Goal: Task Accomplishment & Management: Use online tool/utility

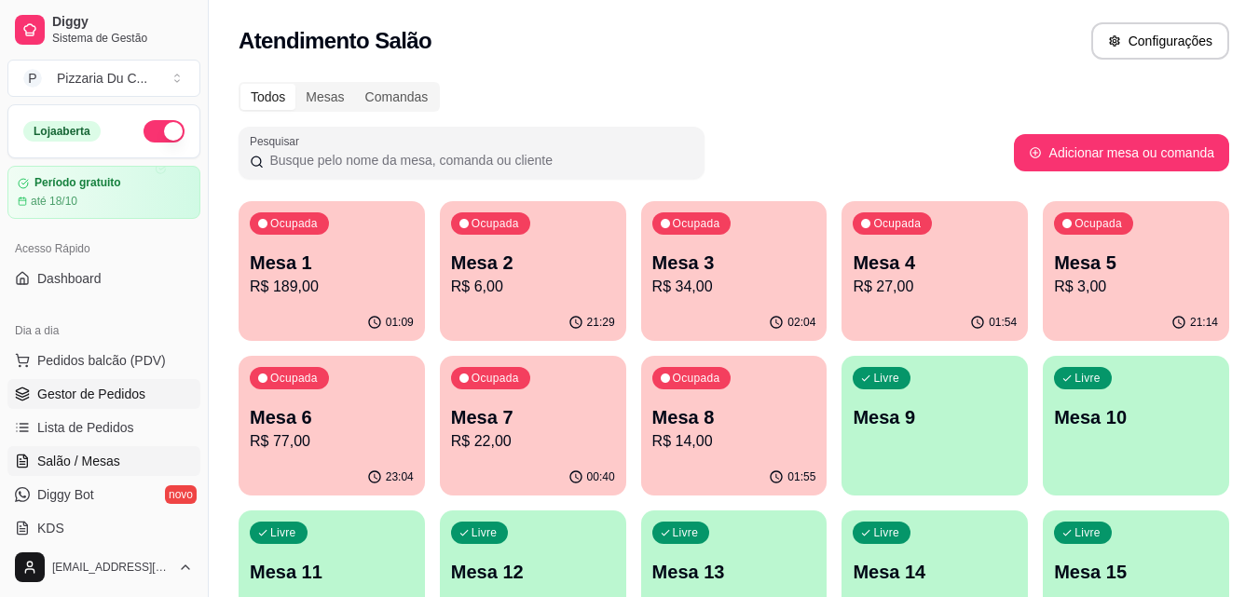
click at [128, 388] on span "Gestor de Pedidos" at bounding box center [91, 394] width 108 height 19
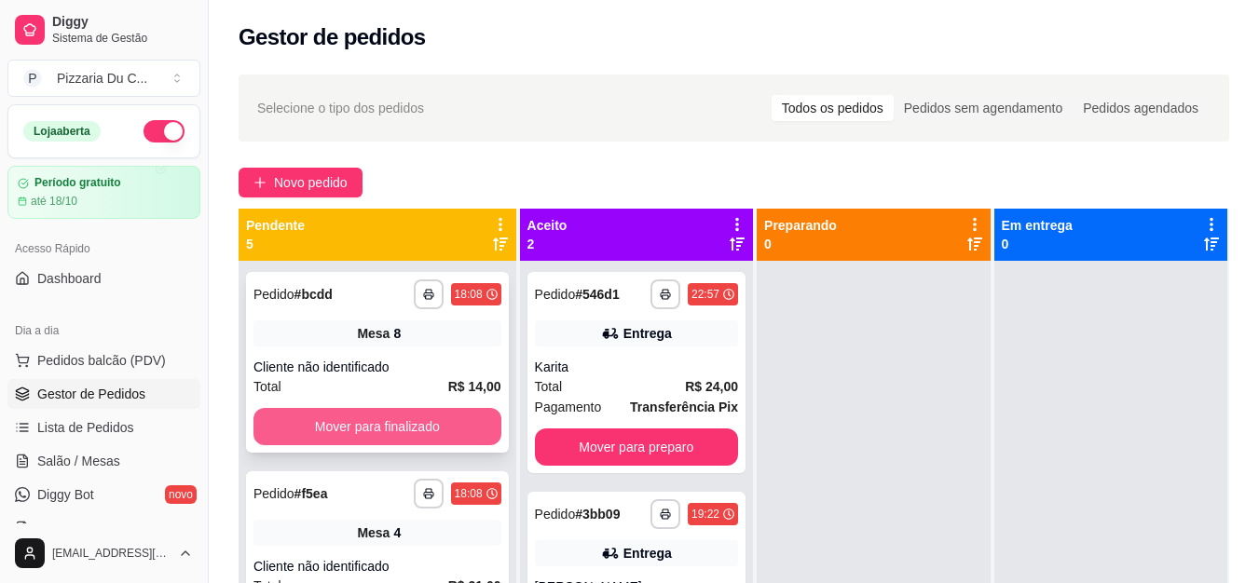
click at [382, 425] on button "Mover para finalizado" at bounding box center [378, 426] width 248 height 37
click at [383, 425] on button "Mover para finalizado" at bounding box center [378, 426] width 248 height 37
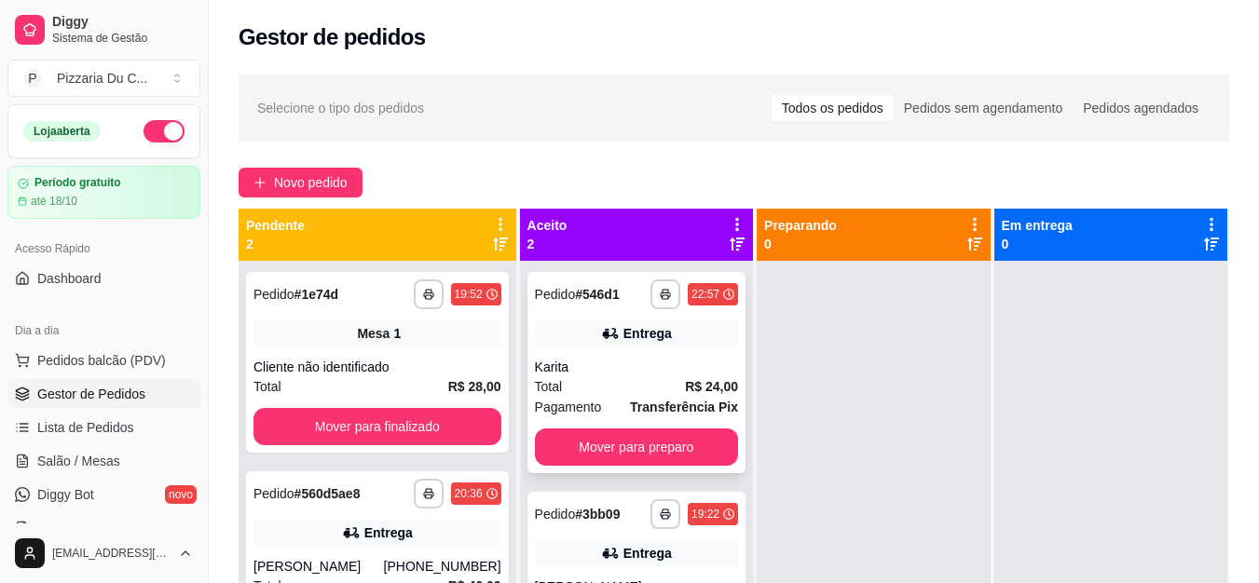
click at [664, 424] on div "**********" at bounding box center [637, 372] width 218 height 201
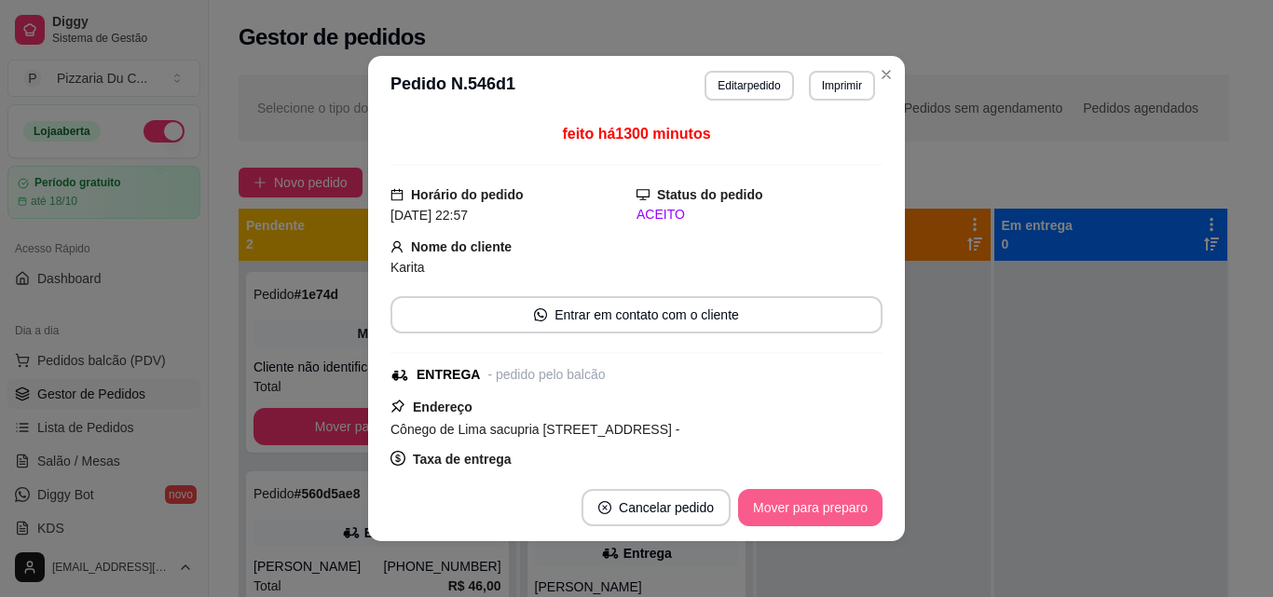
click at [762, 503] on button "Mover para preparo" at bounding box center [810, 507] width 144 height 37
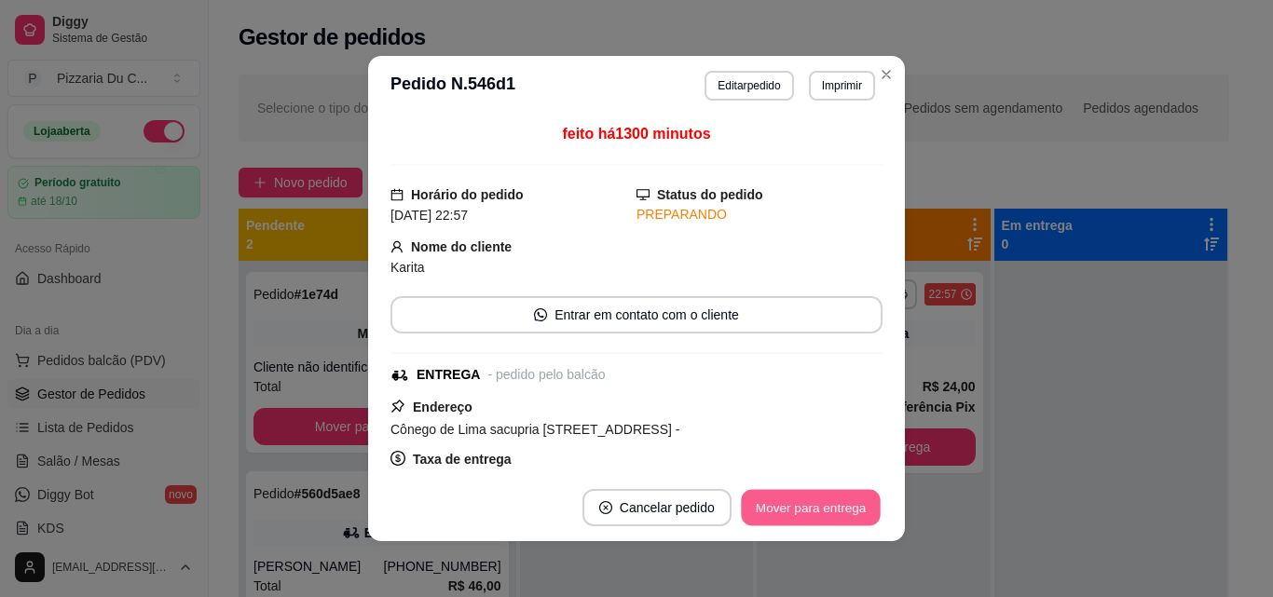
click at [762, 503] on button "Mover para entrega" at bounding box center [811, 508] width 140 height 36
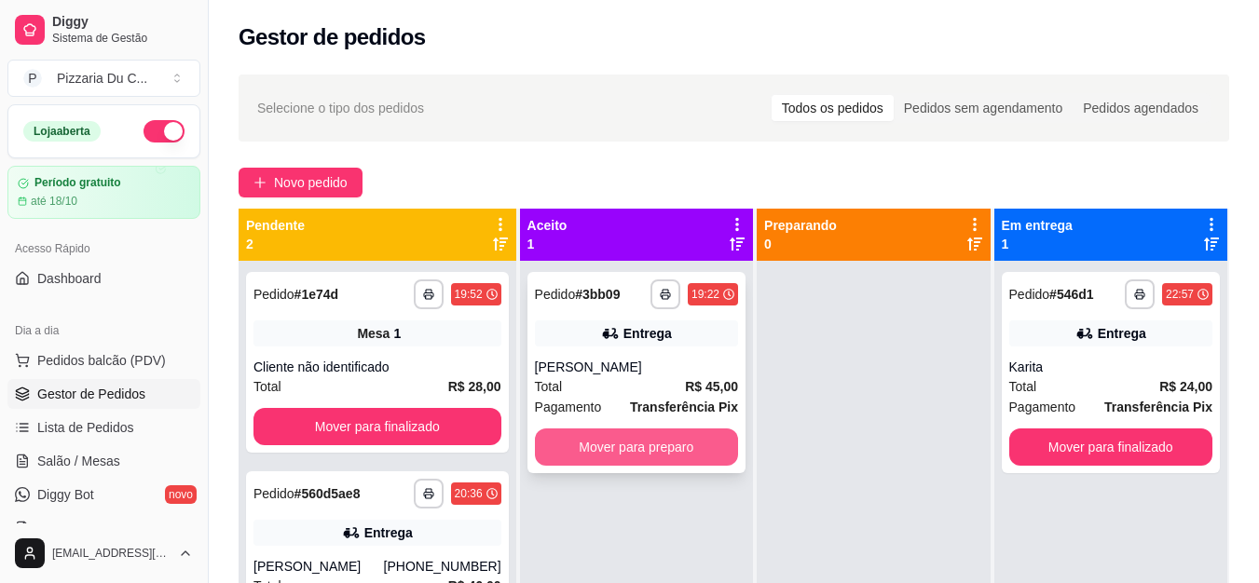
click at [583, 448] on button "Mover para preparo" at bounding box center [636, 447] width 203 height 37
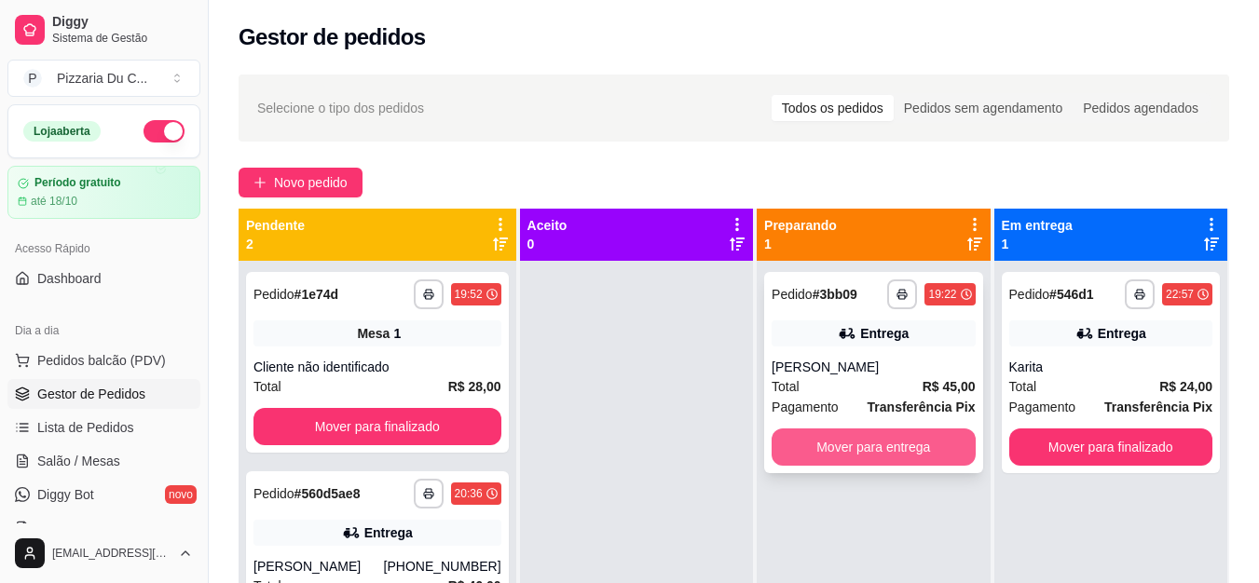
click at [846, 451] on button "Mover para entrega" at bounding box center [873, 447] width 203 height 37
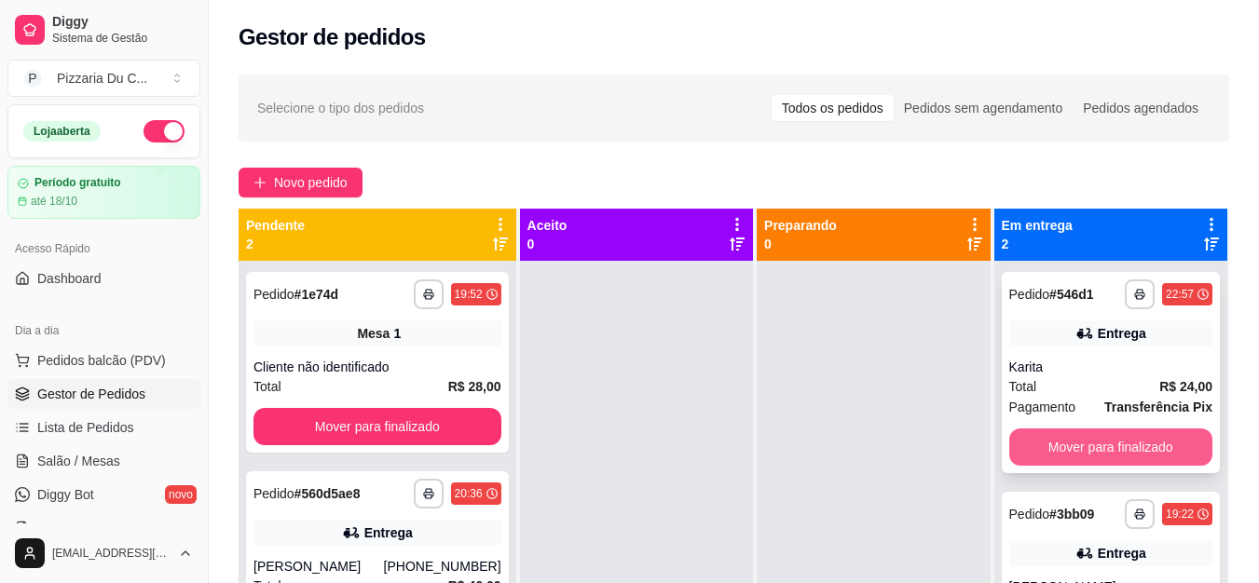
click at [1049, 437] on button "Mover para finalizado" at bounding box center [1110, 447] width 203 height 37
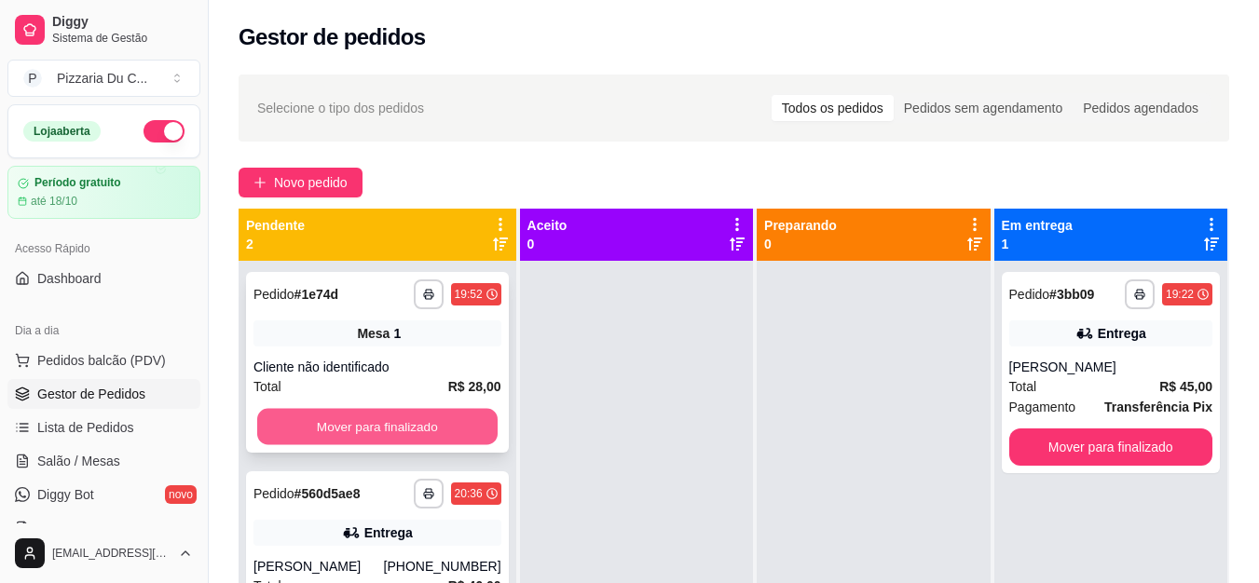
click at [412, 413] on button "Mover para finalizado" at bounding box center [377, 427] width 240 height 36
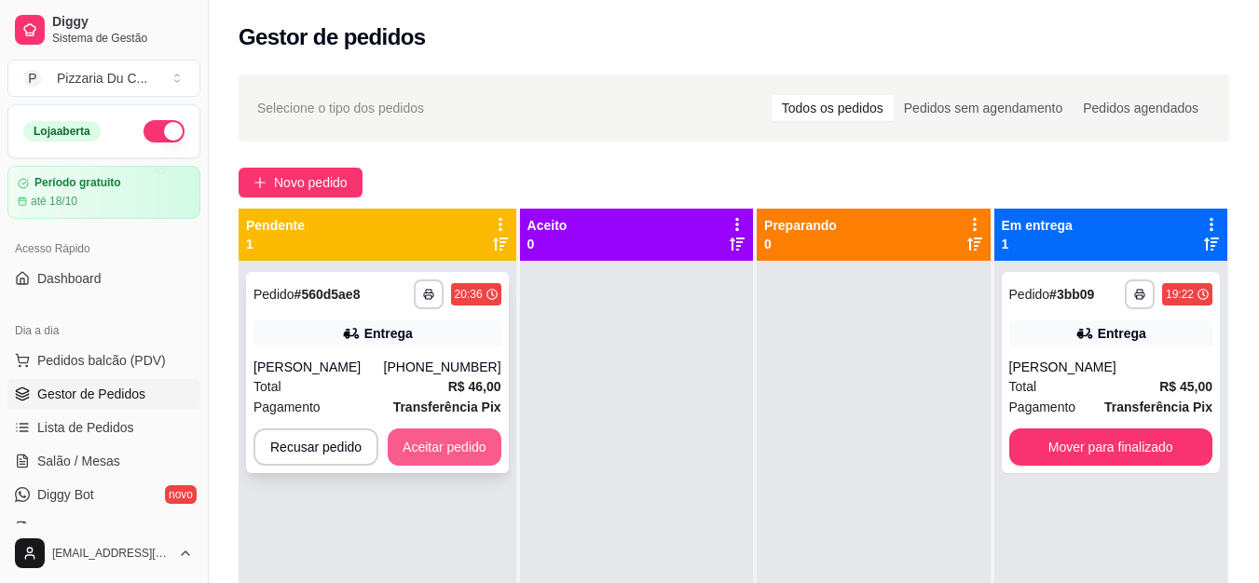
click at [440, 436] on button "Aceitar pedido" at bounding box center [445, 447] width 114 height 37
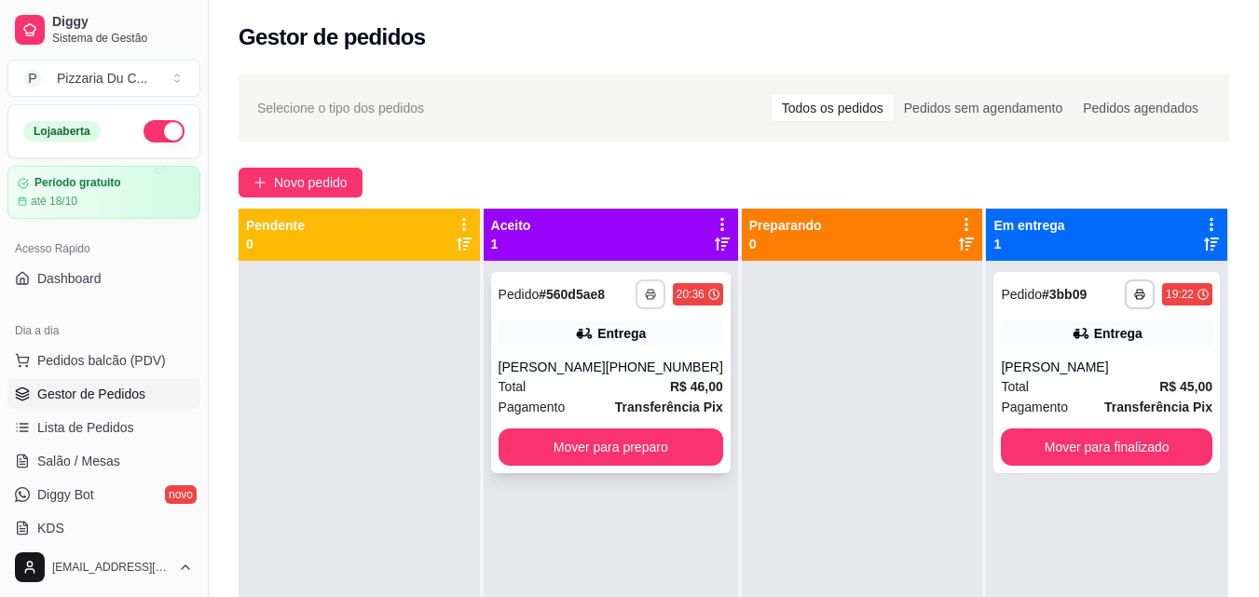
click at [645, 291] on icon "button" at bounding box center [650, 294] width 11 height 11
click at [605, 367] on button "IMPRESSORA" at bounding box center [587, 359] width 130 height 29
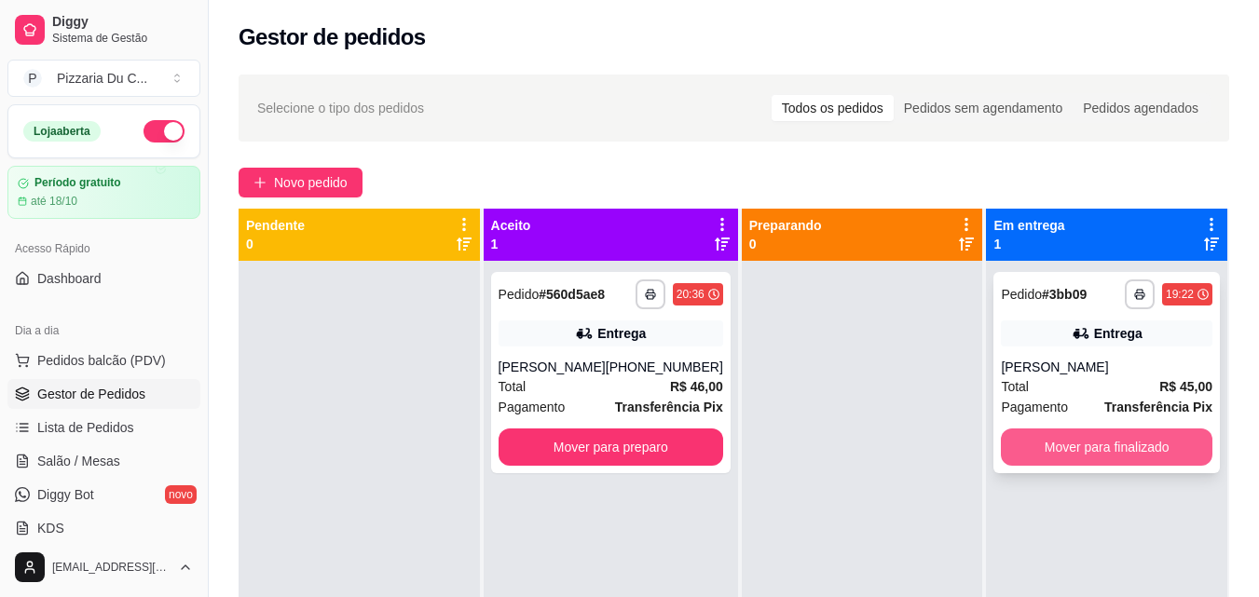
click at [1160, 458] on button "Mover para finalizado" at bounding box center [1107, 447] width 212 height 37
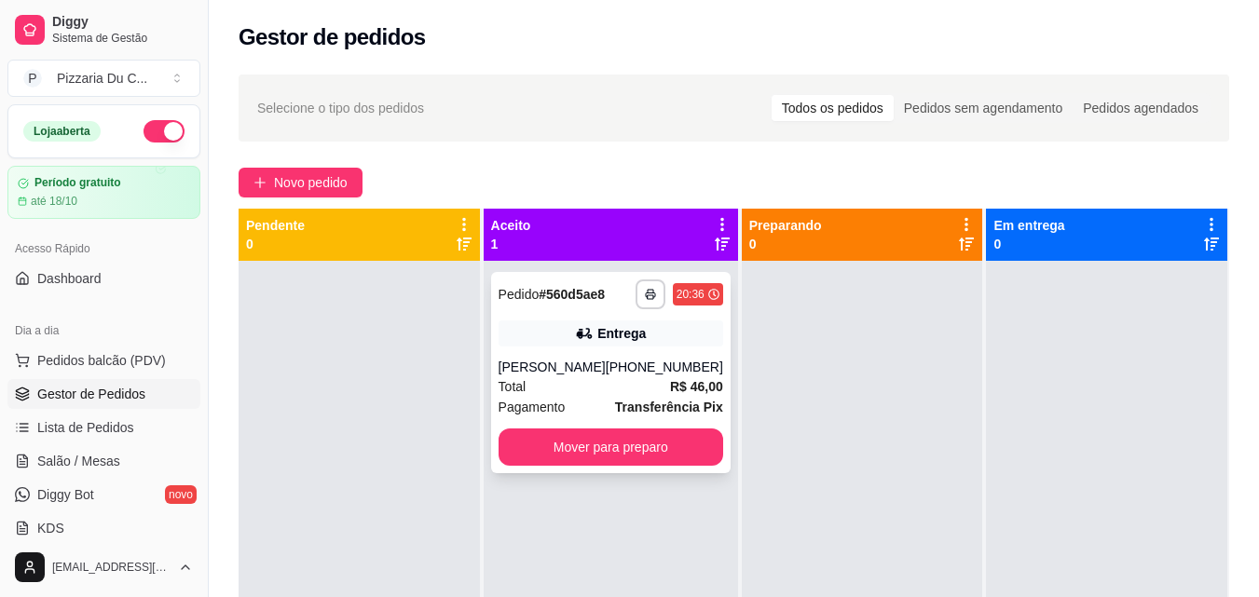
click at [544, 442] on button "Mover para preparo" at bounding box center [611, 447] width 225 height 37
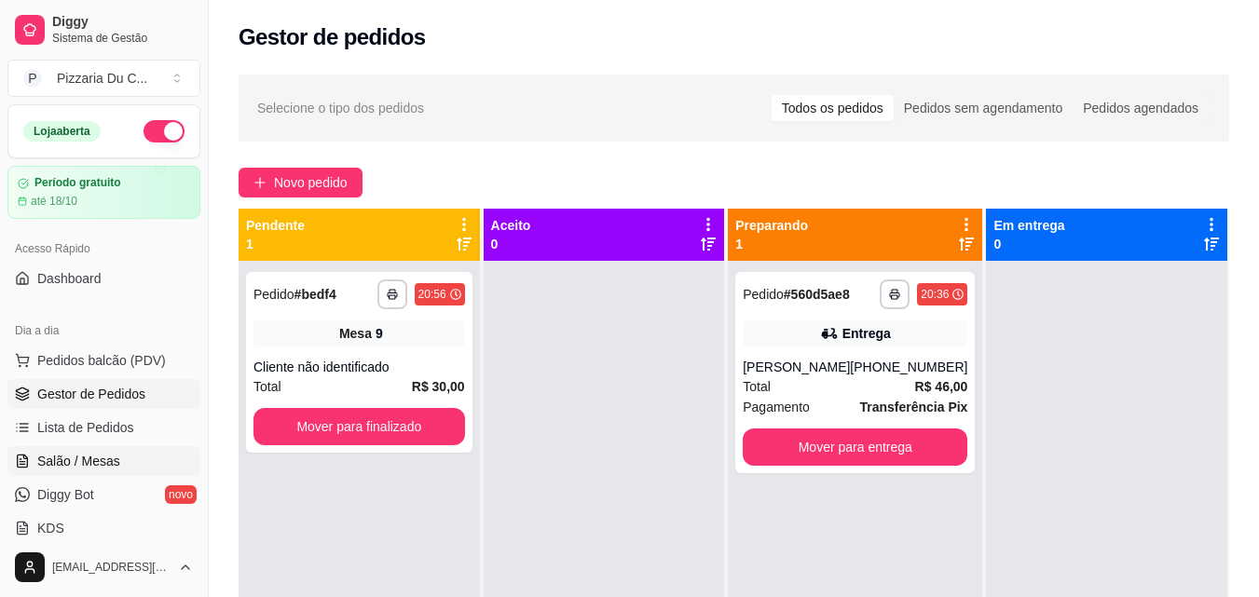
click at [104, 449] on link "Salão / Mesas" at bounding box center [103, 461] width 193 height 30
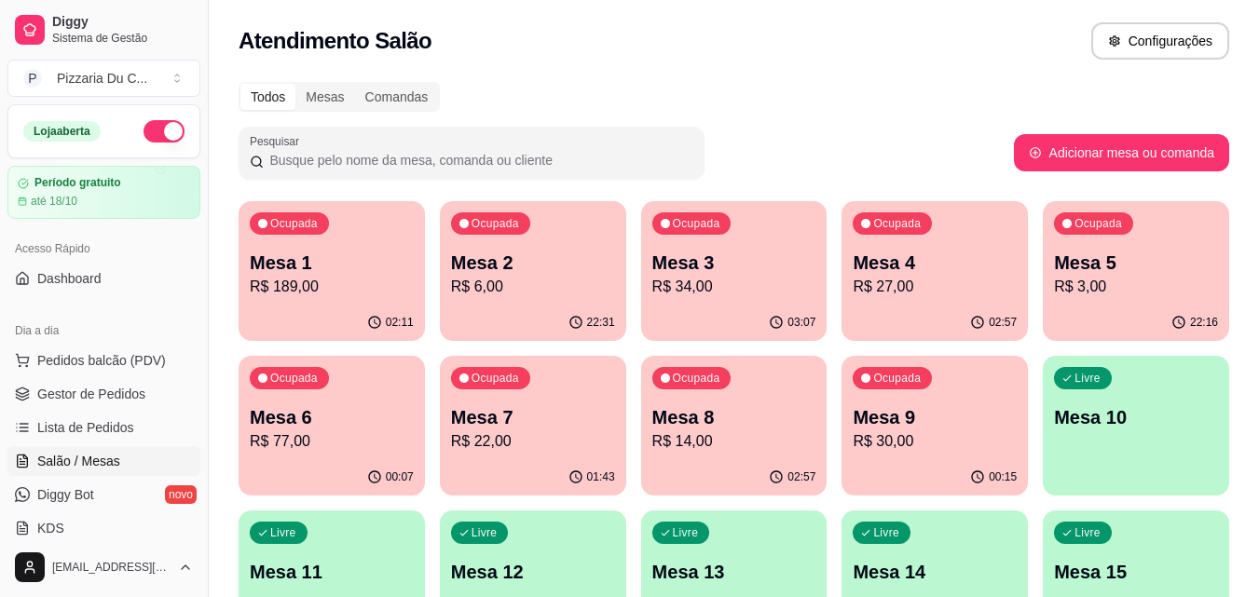
click at [536, 428] on p "Mesa 7" at bounding box center [533, 417] width 164 height 26
click at [874, 421] on p "Mesa 9" at bounding box center [935, 417] width 164 height 26
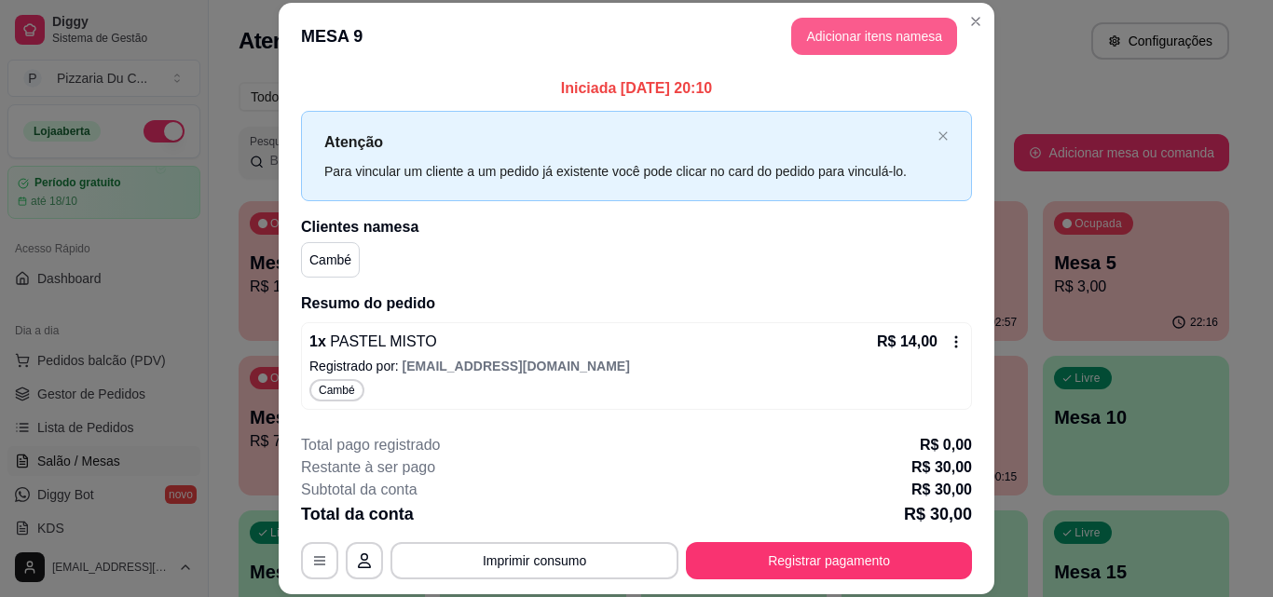
click at [844, 38] on button "Adicionar itens na mesa" at bounding box center [874, 36] width 166 height 37
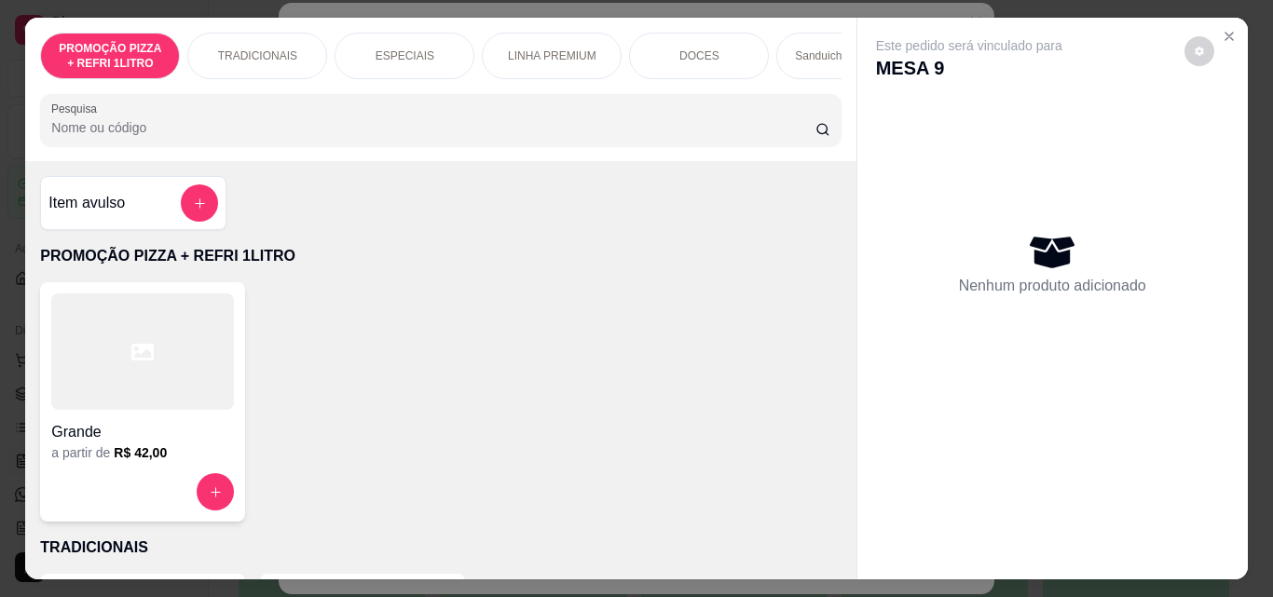
scroll to position [0, 665]
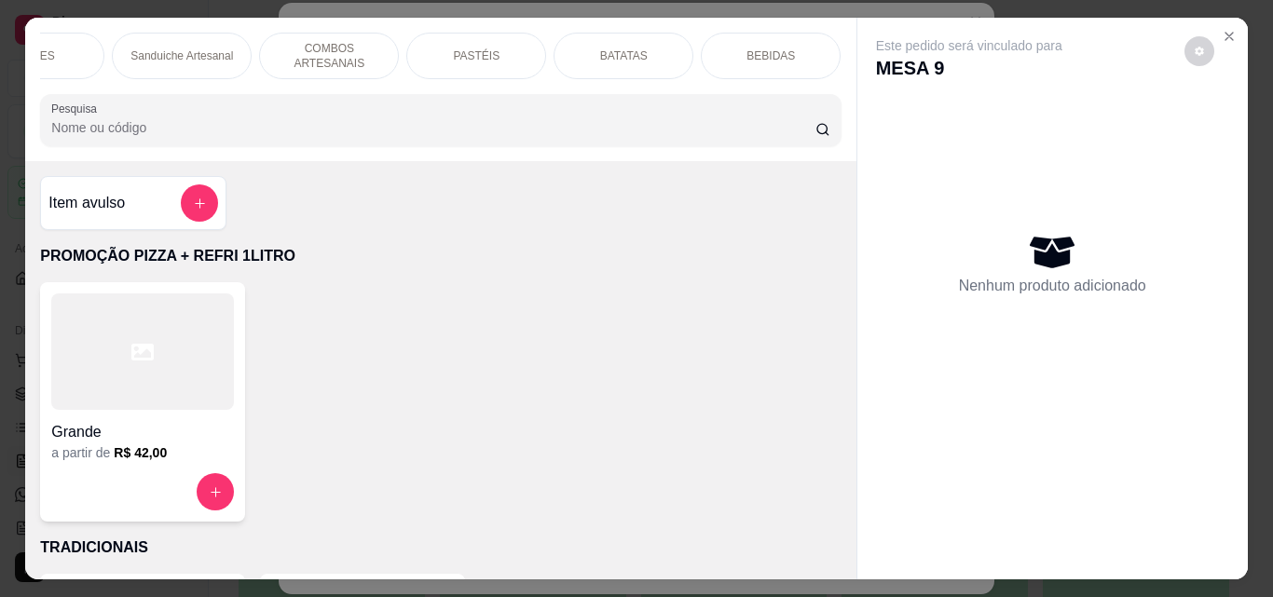
click at [499, 53] on div "PASTÉIS" at bounding box center [476, 56] width 140 height 47
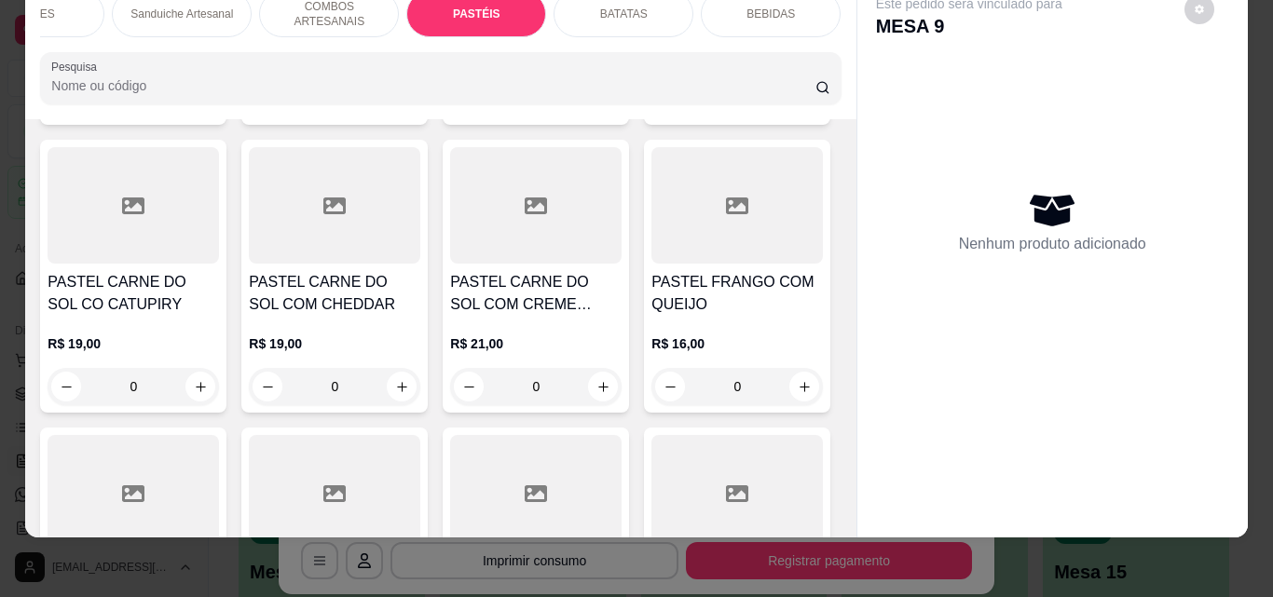
scroll to position [4115, 0]
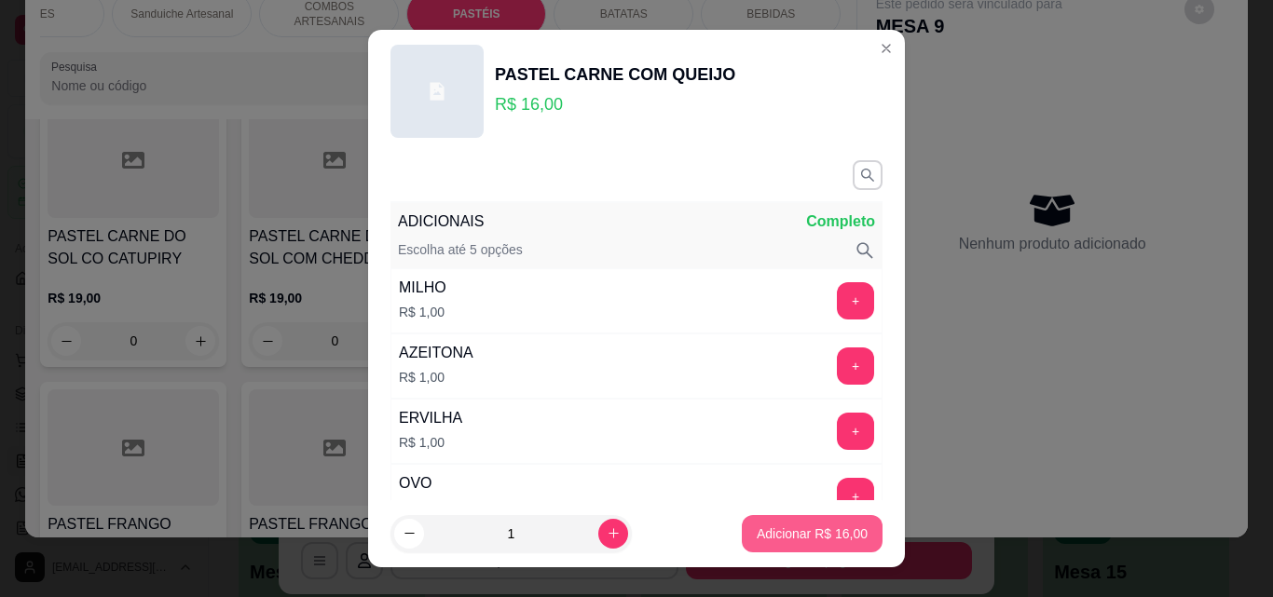
click at [850, 528] on button "Adicionar R$ 16,00" at bounding box center [812, 533] width 141 height 37
type input "1"
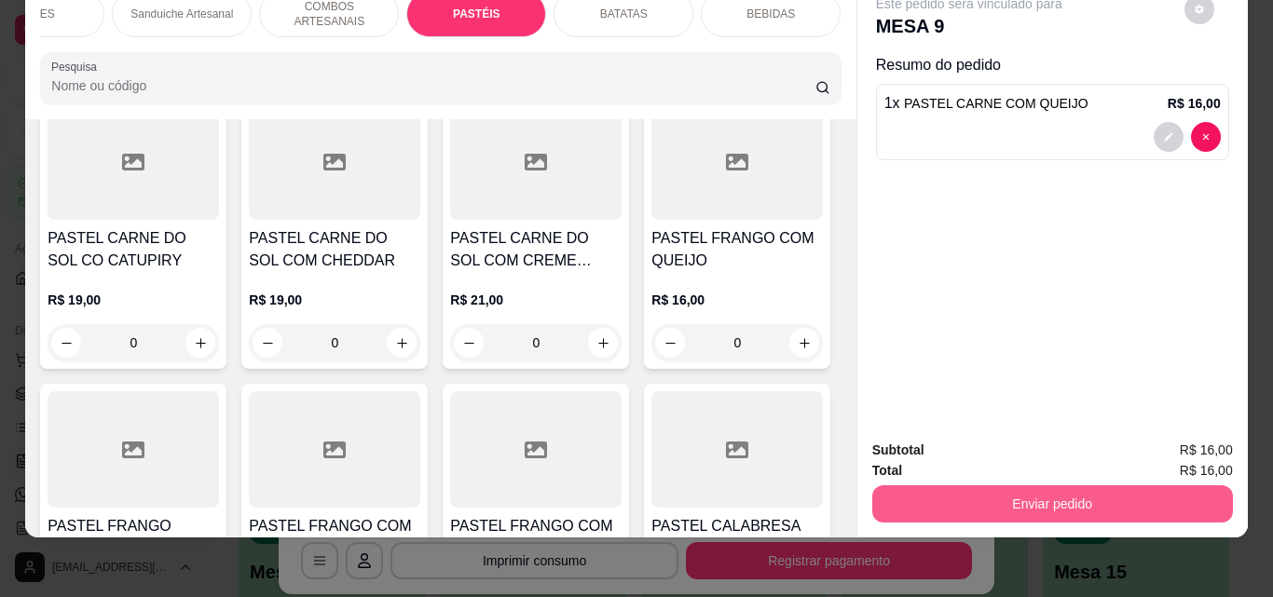
click at [1139, 488] on button "Enviar pedido" at bounding box center [1052, 504] width 361 height 37
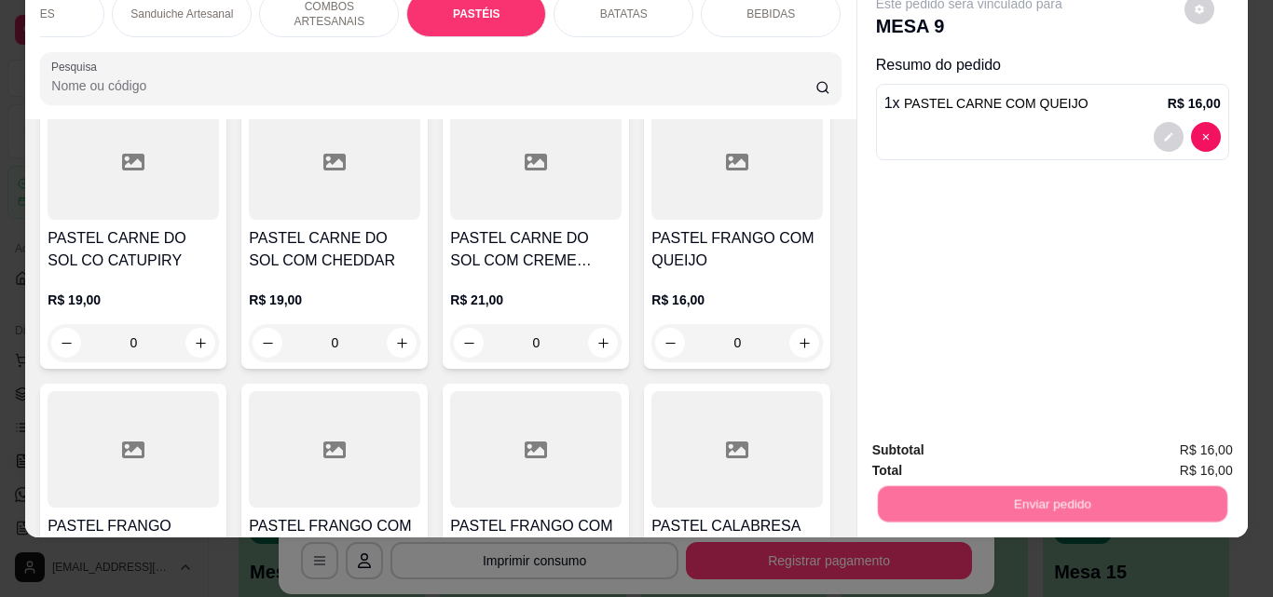
click at [1172, 446] on button "Enviar pedido" at bounding box center [1183, 444] width 105 height 35
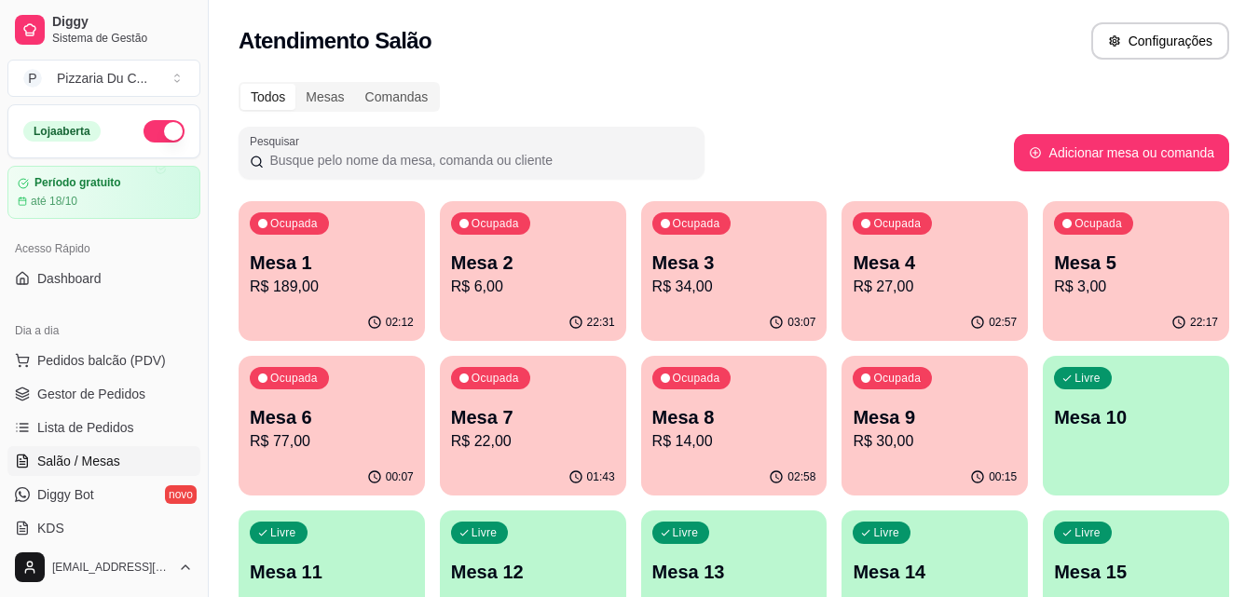
click at [747, 256] on p "Mesa 3" at bounding box center [734, 263] width 164 height 26
click at [922, 328] on div "02:57" at bounding box center [935, 323] width 186 height 36
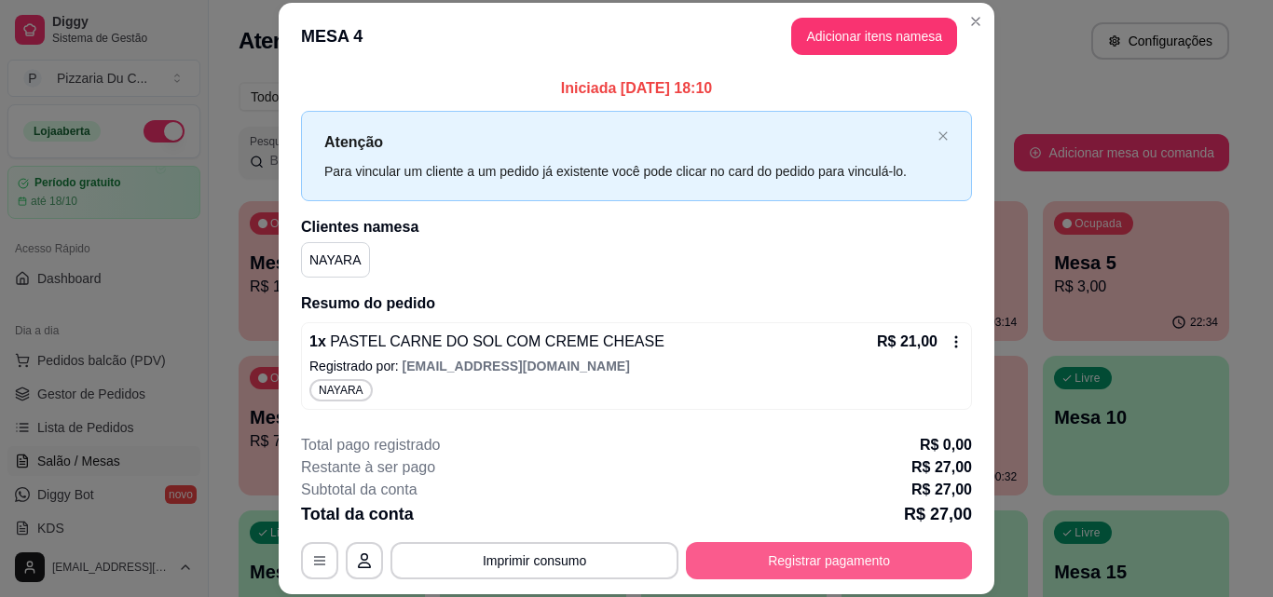
click at [802, 578] on button "Registrar pagamento" at bounding box center [829, 560] width 286 height 37
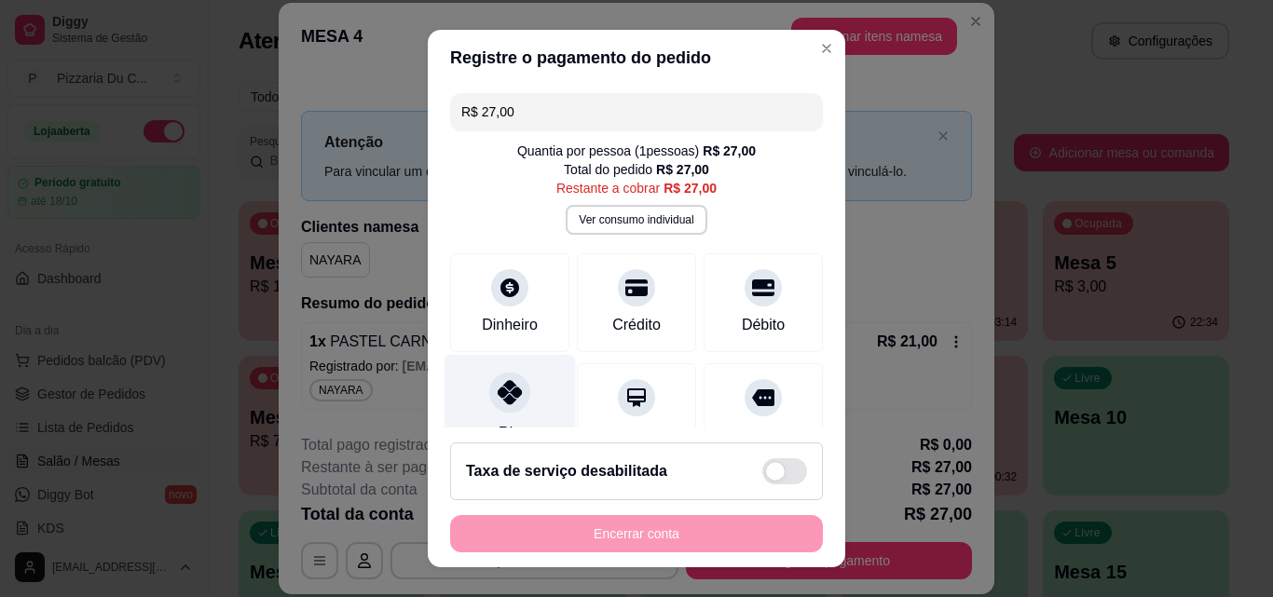
click at [505, 407] on div at bounding box center [509, 392] width 41 height 41
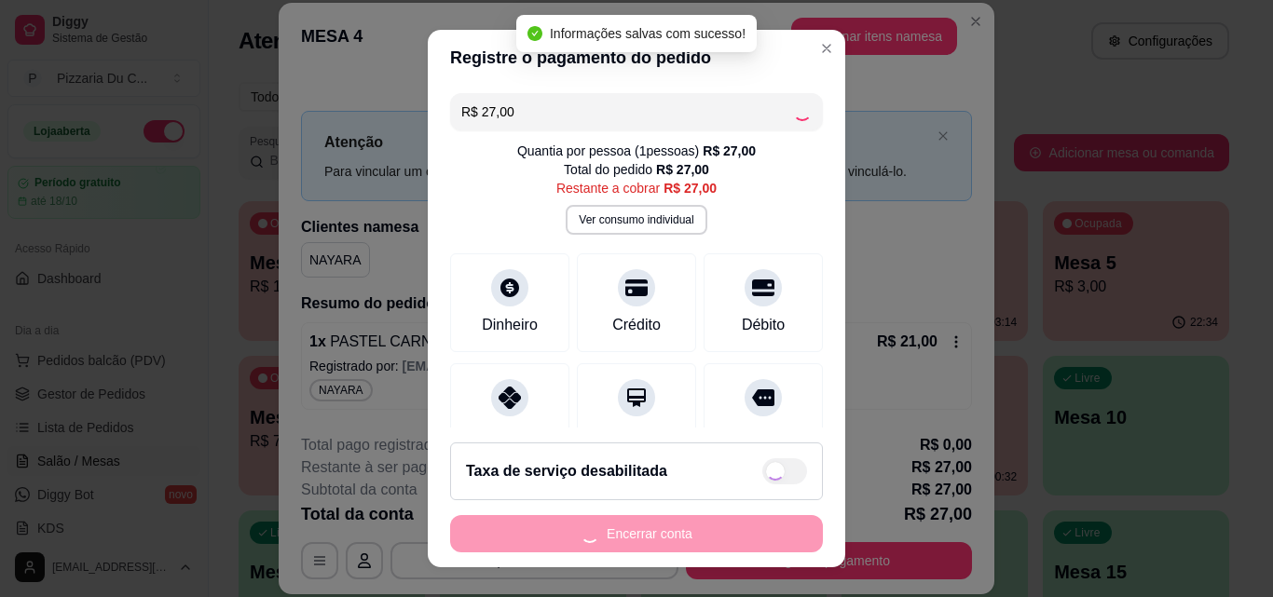
type input "R$ 0,00"
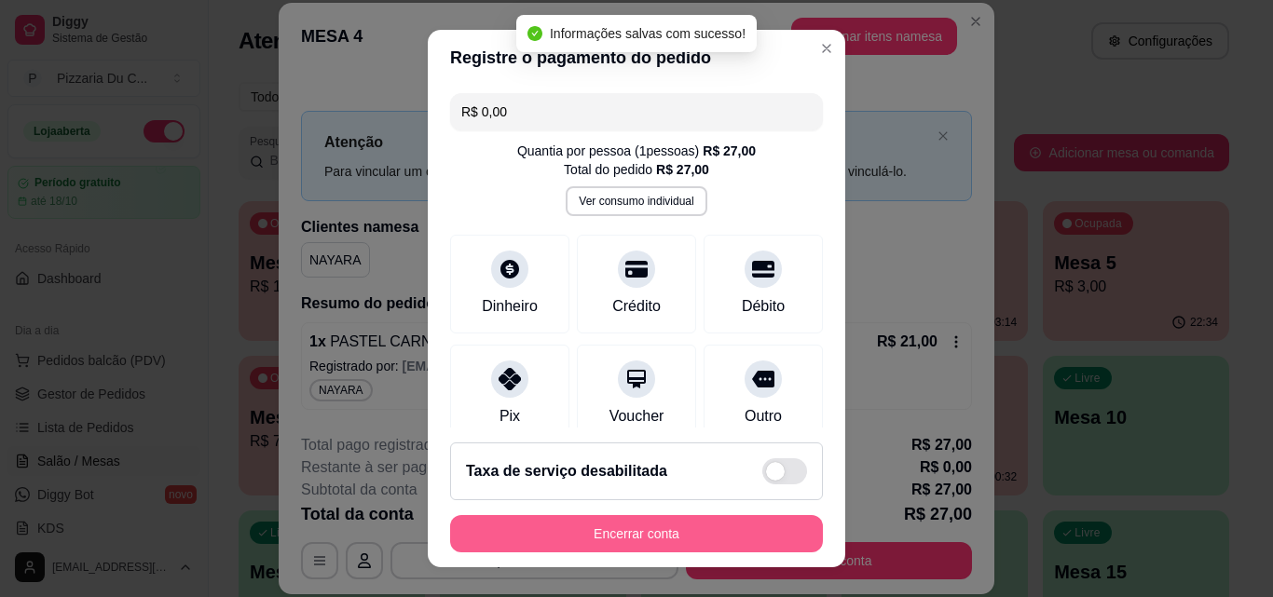
click at [652, 536] on button "Encerrar conta" at bounding box center [636, 533] width 373 height 37
